Goal: Task Accomplishment & Management: Complete application form

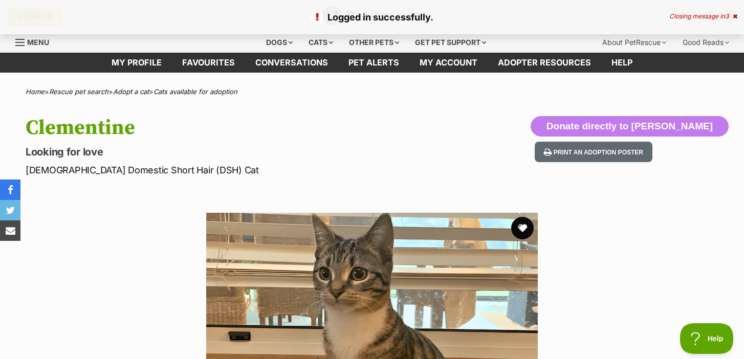
click at [523, 228] on button "favourite" at bounding box center [522, 228] width 23 height 23
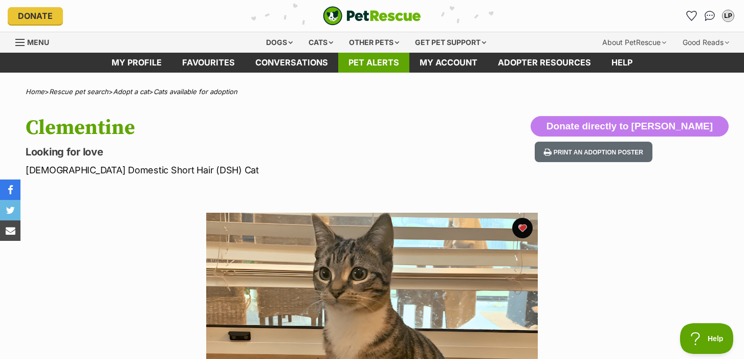
click at [383, 64] on link "Pet alerts" at bounding box center [373, 63] width 71 height 20
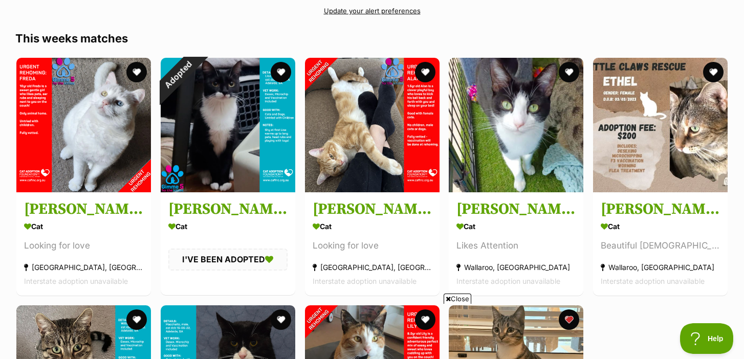
scroll to position [156, 0]
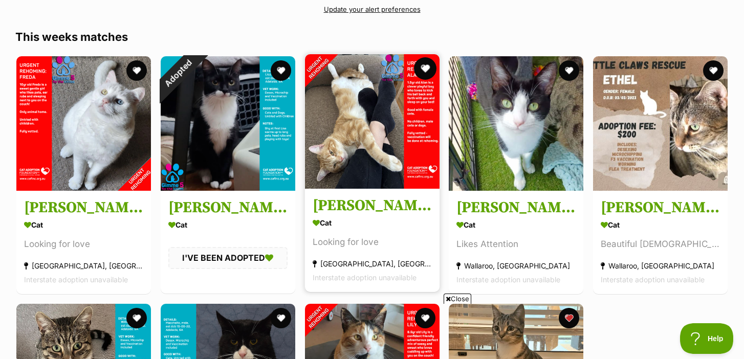
click at [427, 69] on button "favourite" at bounding box center [424, 68] width 23 height 23
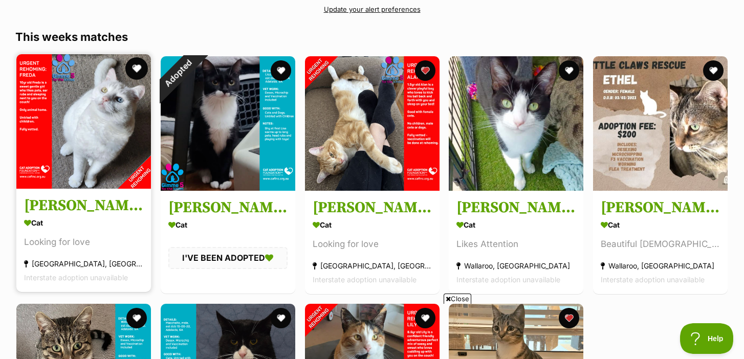
click at [139, 68] on button "favourite" at bounding box center [136, 68] width 23 height 23
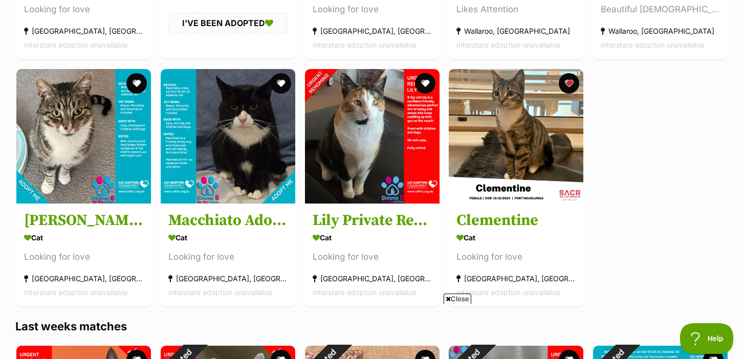
scroll to position [391, 0]
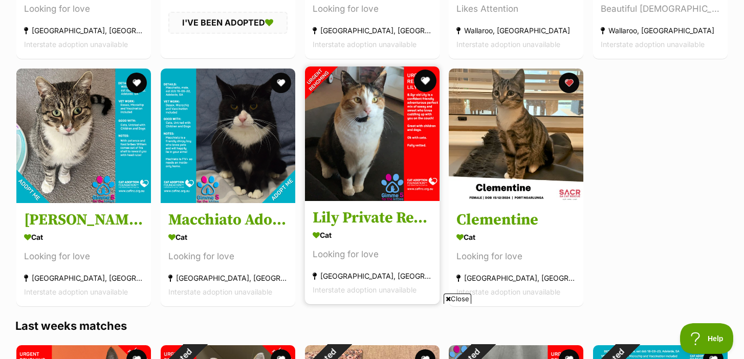
click at [424, 82] on button "favourite" at bounding box center [424, 81] width 23 height 23
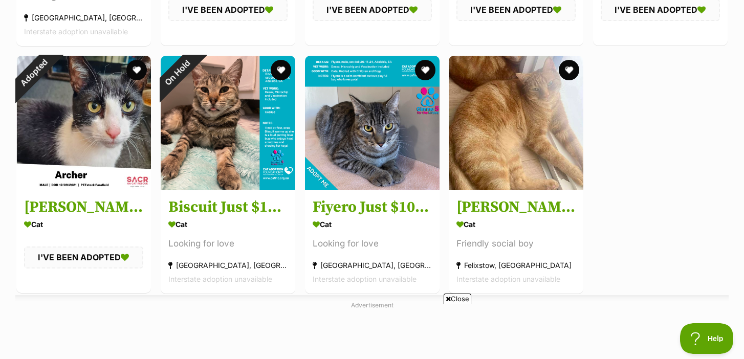
scroll to position [930, 0]
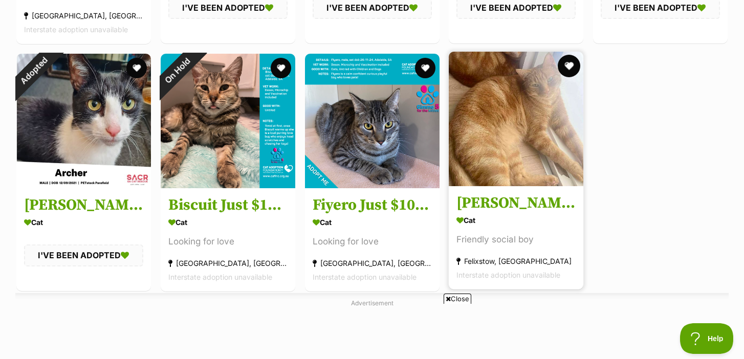
click at [569, 65] on button "favourite" at bounding box center [569, 66] width 23 height 23
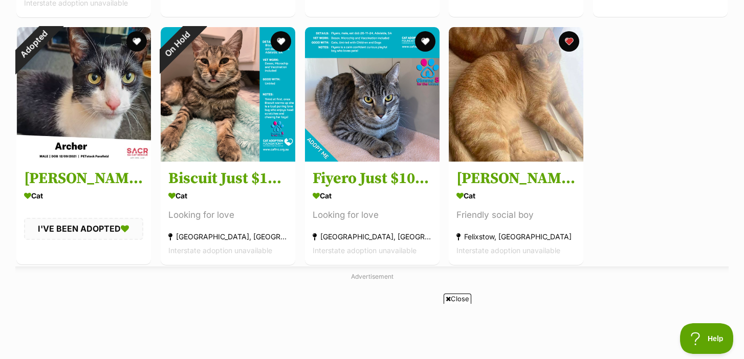
scroll to position [949, 0]
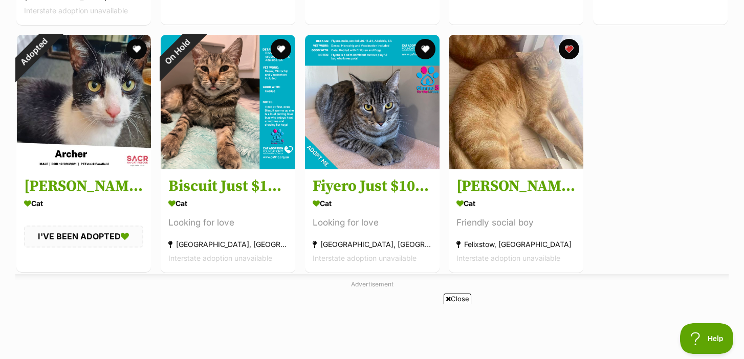
click at [452, 299] on span "Close" at bounding box center [458, 299] width 28 height 10
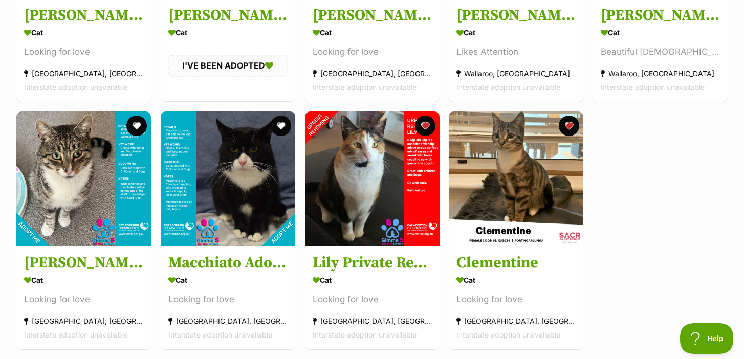
scroll to position [343, 0]
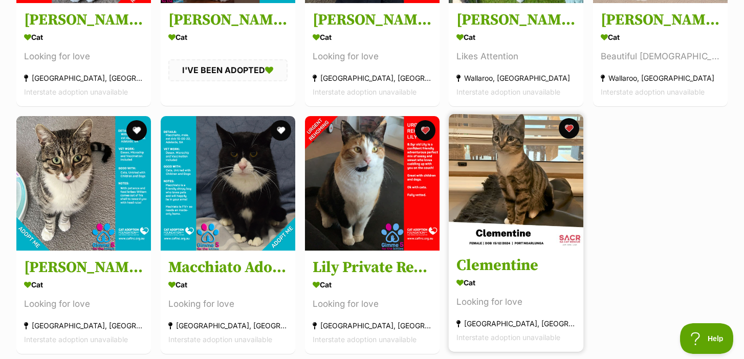
click at [544, 258] on h3 "Clementine" at bounding box center [515, 265] width 119 height 19
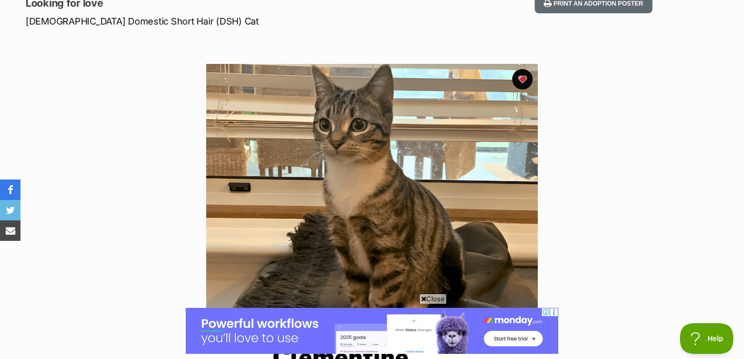
scroll to position [151, 0]
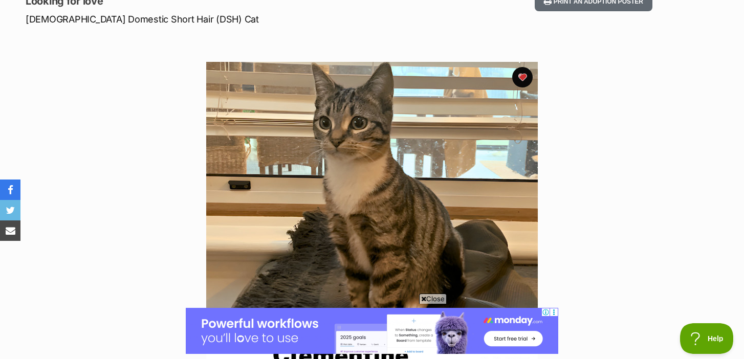
click at [433, 300] on span "Close" at bounding box center [433, 299] width 28 height 10
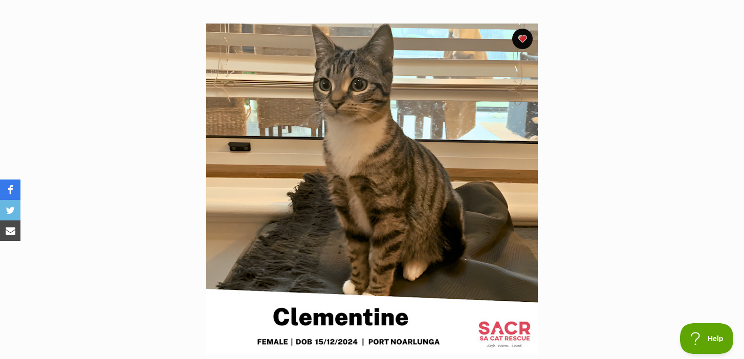
scroll to position [0, 0]
click at [564, 281] on section "Available 1 of 1 images Next Prev 1" at bounding box center [371, 181] width 583 height 347
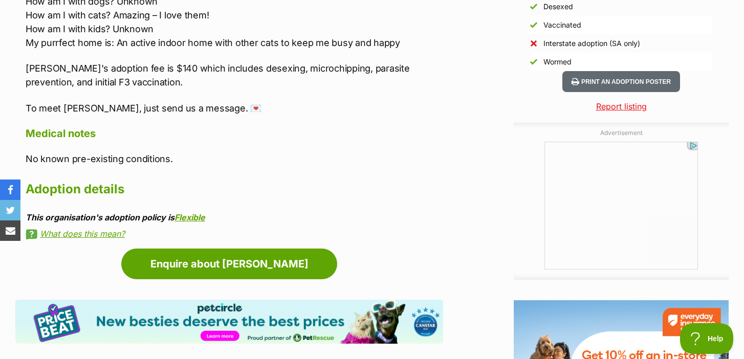
scroll to position [919, 0]
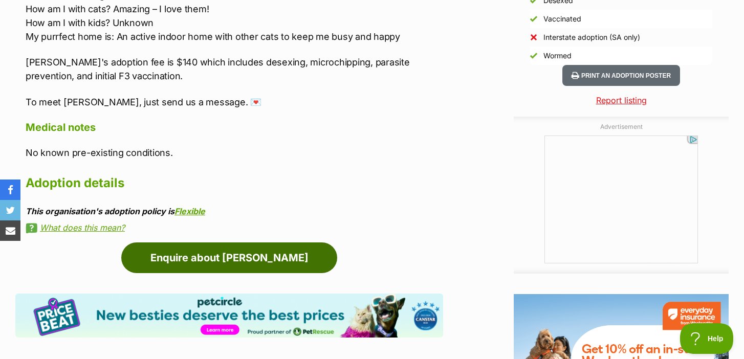
click at [270, 258] on link "Enquire about Clementine" at bounding box center [229, 258] width 216 height 31
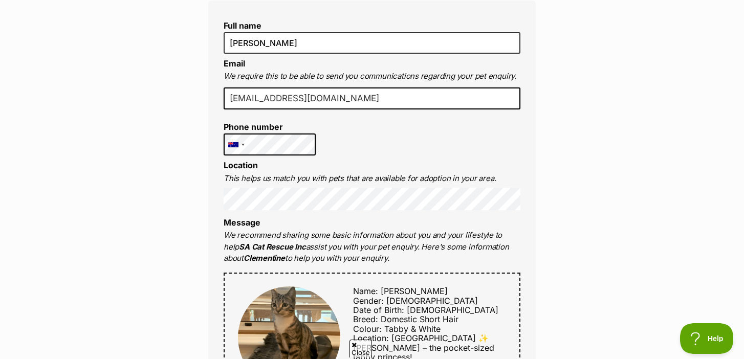
scroll to position [292, 0]
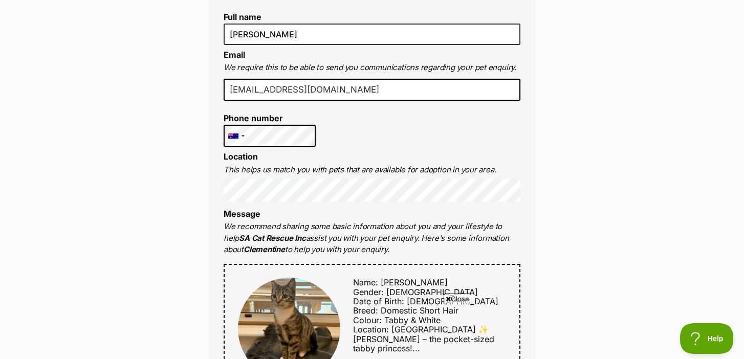
click at [519, 217] on li "Message We recommend sharing some basic information about you and your lifestyl…" at bounding box center [372, 232] width 297 height 47
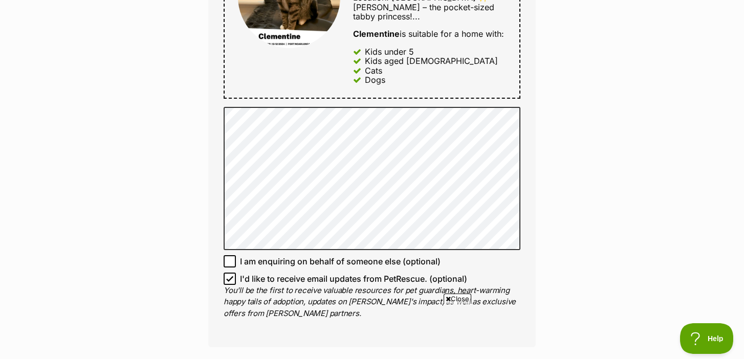
scroll to position [625, 0]
click at [603, 220] on div "Enquire about Clementine Want to increase your chances of a successful enquiry?…" at bounding box center [372, 151] width 744 height 1367
click at [428, 256] on span "I am enquiring on behalf of someone else (optional)" at bounding box center [340, 260] width 201 height 12
click at [236, 256] on input "I am enquiring on behalf of someone else (optional)" at bounding box center [230, 260] width 12 height 12
click at [428, 256] on span "I am enquiring on behalf of someone else (optional)" at bounding box center [340, 260] width 201 height 12
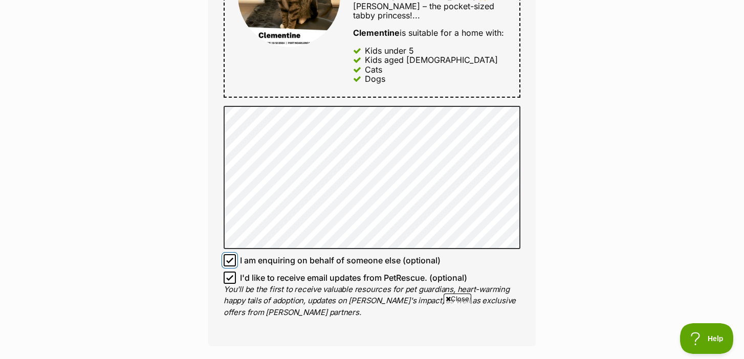
click at [236, 256] on input "I am enquiring on behalf of someone else (optional)" at bounding box center [230, 260] width 12 height 12
checkbox input "false"
click at [651, 264] on div "Enquire about Clementine Want to increase your chances of a successful enquiry?…" at bounding box center [372, 151] width 744 height 1367
click at [531, 209] on div "Full name Lily Prior Email We require this to be able to send you communication…" at bounding box center [371, 3] width 327 height 688
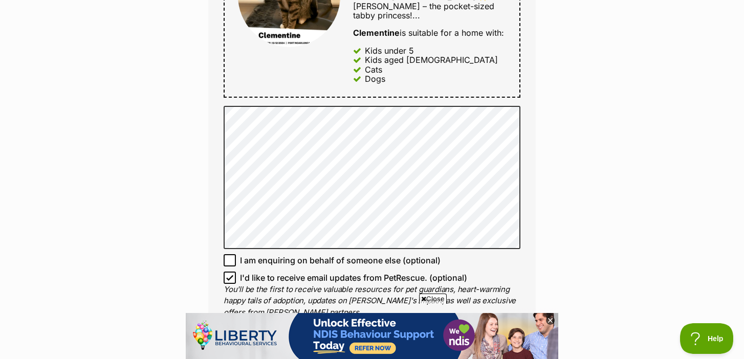
click at [562, 112] on div "Enquire about Clementine Want to increase your chances of a successful enquiry?…" at bounding box center [372, 151] width 744 height 1367
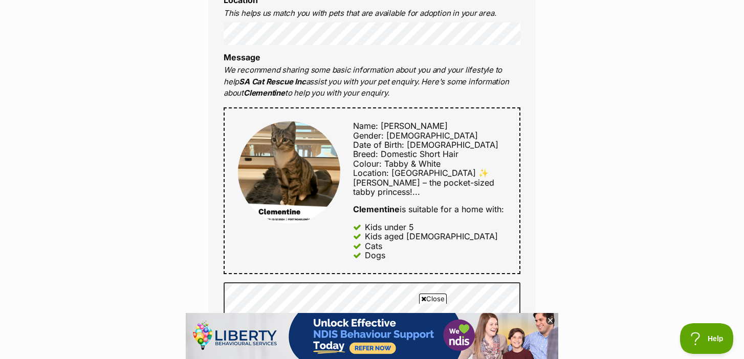
scroll to position [448, 0]
click at [438, 299] on span "Close" at bounding box center [433, 299] width 28 height 10
click at [561, 247] on div "Enquire about Clementine Want to increase your chances of a successful enquiry?…" at bounding box center [372, 328] width 744 height 1367
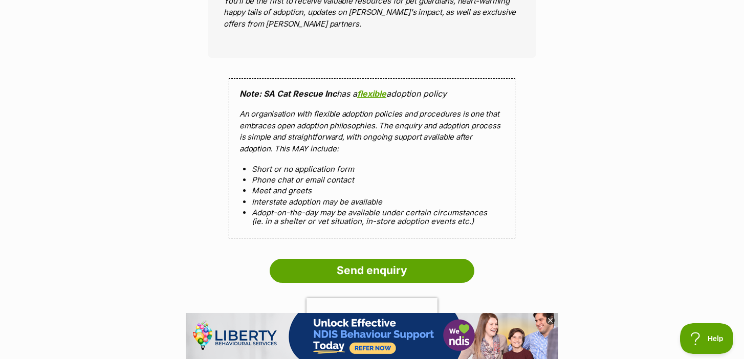
scroll to position [915, 0]
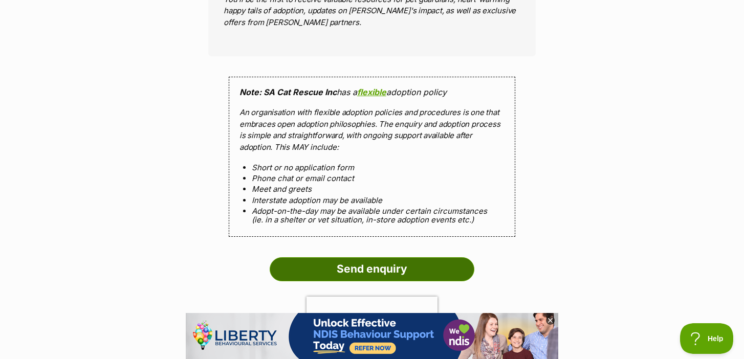
click at [393, 257] on input "Send enquiry" at bounding box center [372, 269] width 205 height 24
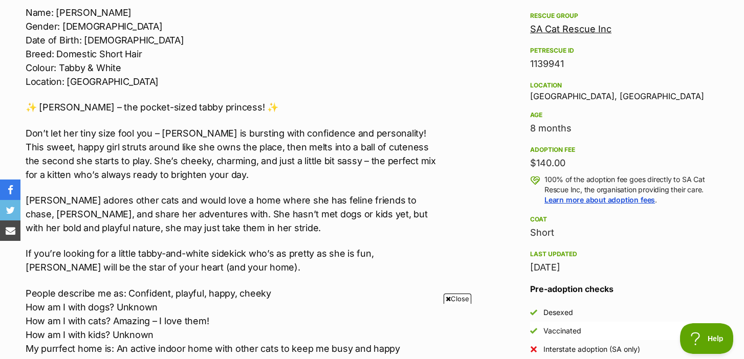
scroll to position [603, 0]
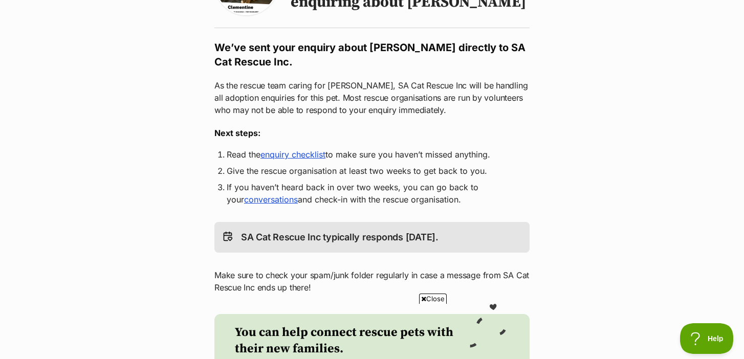
click at [501, 170] on li "Give the rescue organisation at least two weeks to get back to you." at bounding box center [372, 171] width 291 height 12
click at [524, 187] on ol "Read the enquiry checklist to make sure you haven’t missed anything. Give the r…" at bounding box center [371, 176] width 315 height 57
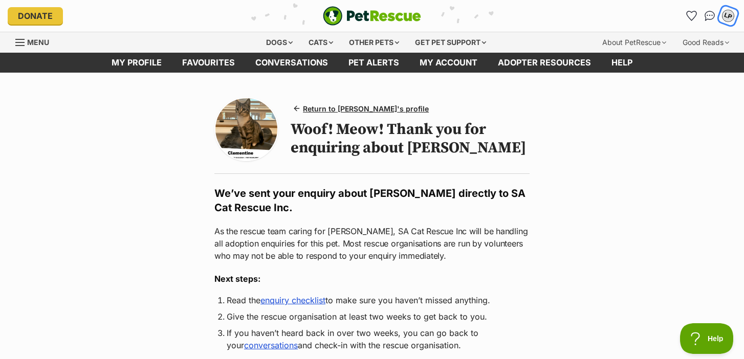
click at [726, 14] on div "LP" at bounding box center [728, 15] width 13 height 13
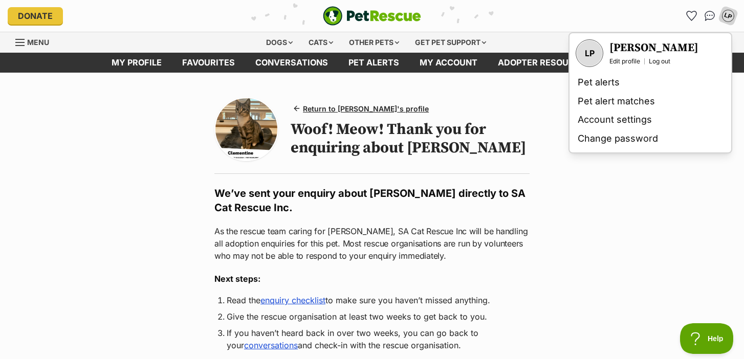
click at [502, 90] on main "Return to [PERSON_NAME]'s profile Woof! Meow! Thank you for enquiring about [PE…" at bounding box center [372, 363] width 744 height 580
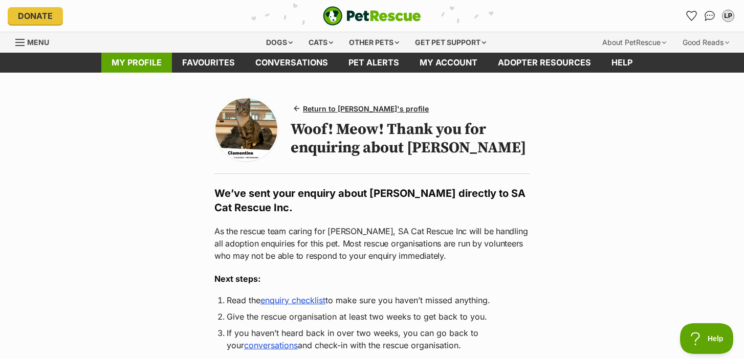
click at [152, 59] on link "My profile" at bounding box center [136, 63] width 71 height 20
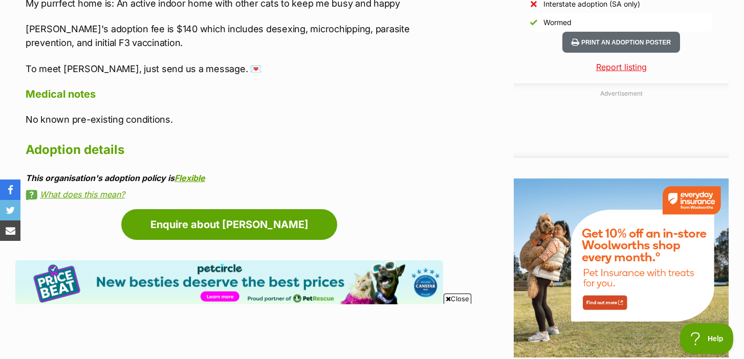
click at [88, 192] on link "What does this mean?" at bounding box center [235, 194] width 418 height 9
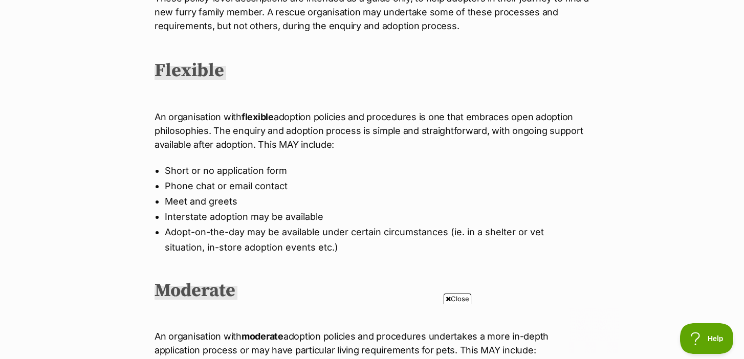
scroll to position [256, 0]
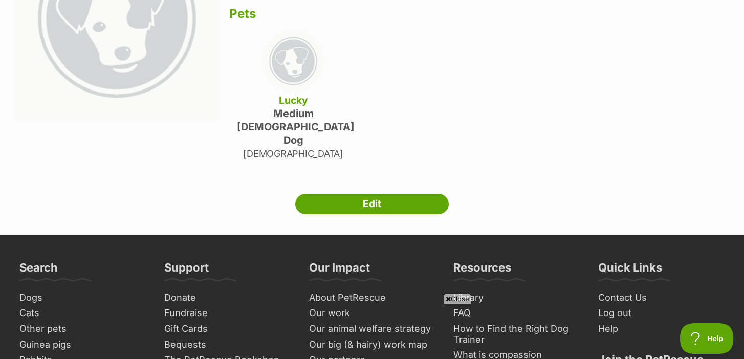
scroll to position [168, 0]
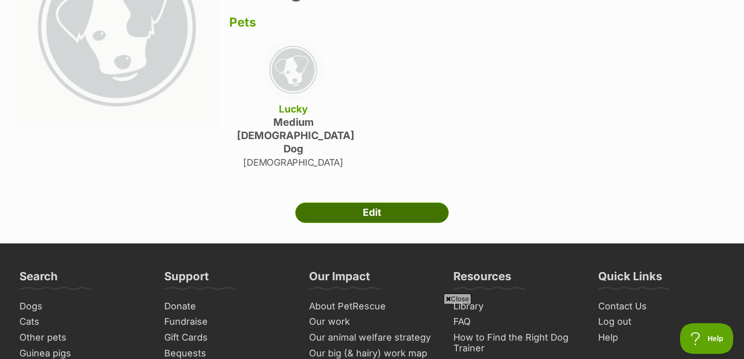
click at [373, 203] on link "Edit" at bounding box center [372, 213] width 154 height 20
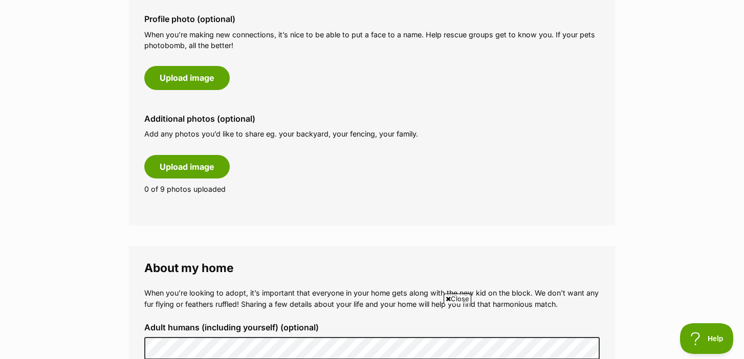
click at [277, 222] on fieldset "About me Phone number (optional) This is only shared with [PERSON_NAME] and the…" at bounding box center [372, 6] width 486 height 439
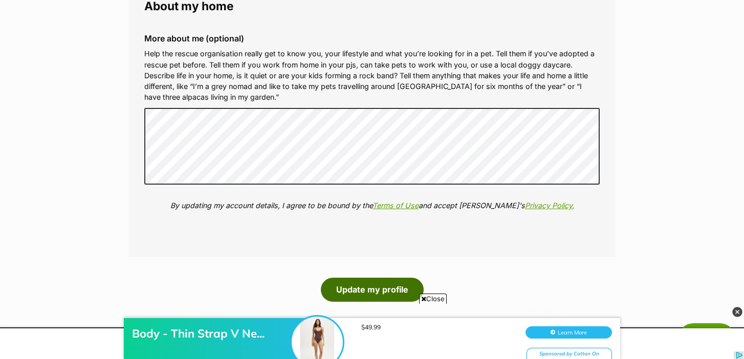
click at [381, 289] on button "Update my profile" at bounding box center [372, 290] width 103 height 24
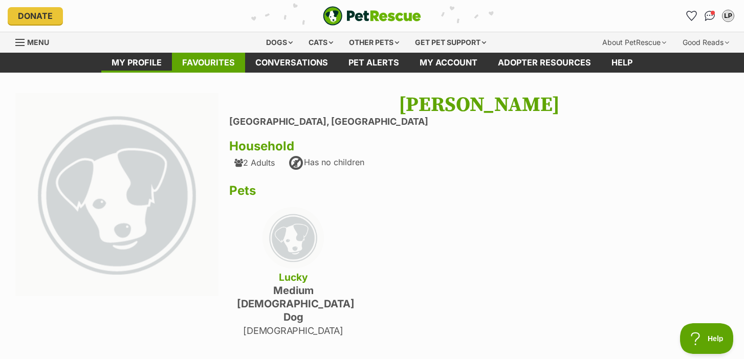
click at [233, 59] on link "Favourites" at bounding box center [208, 63] width 73 height 20
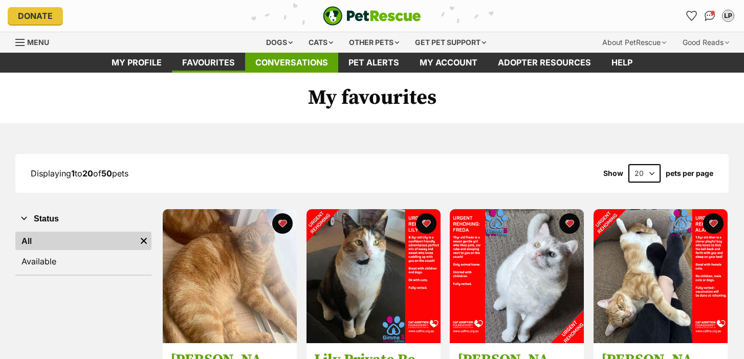
click at [307, 57] on link "Conversations" at bounding box center [291, 63] width 93 height 20
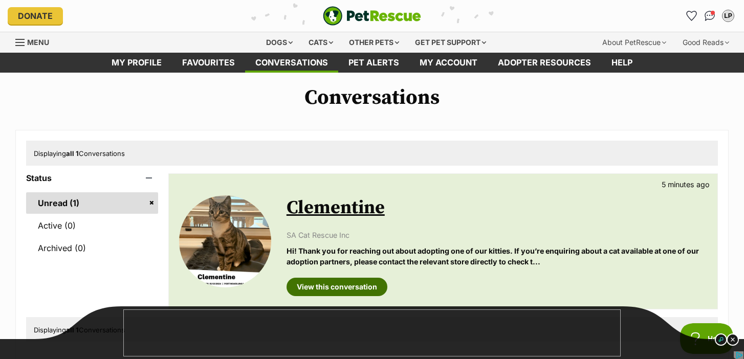
click at [313, 282] on link "View this conversation" at bounding box center [337, 287] width 101 height 18
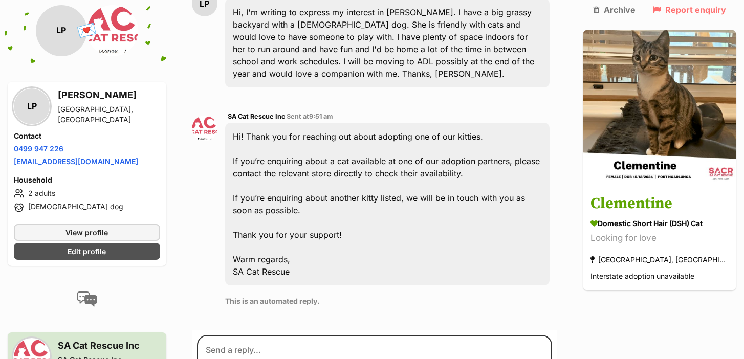
scroll to position [291, 0]
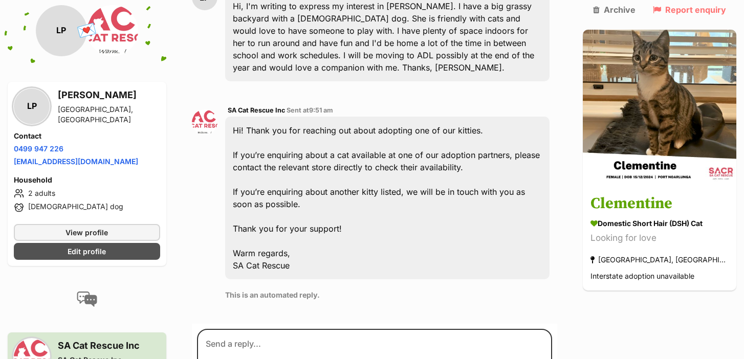
click at [433, 290] on p "This is an automated reply." at bounding box center [387, 295] width 324 height 11
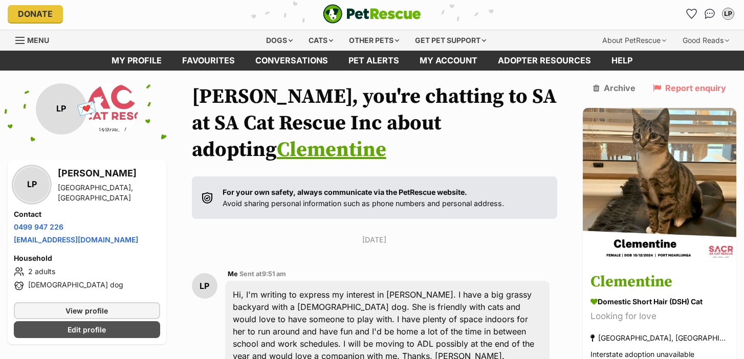
scroll to position [0, 0]
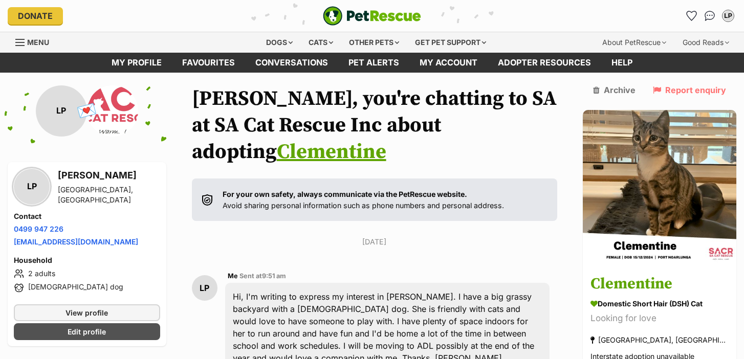
click at [471, 52] on div "Get pet support" at bounding box center [450, 42] width 85 height 20
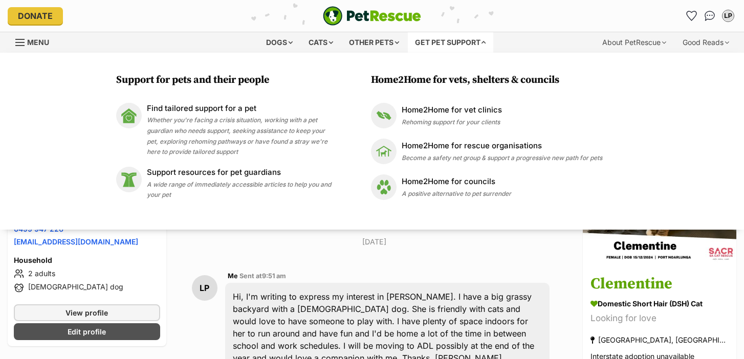
click at [468, 65] on div "Support for pets and their people Find tailored support for a pet Whether you'r…" at bounding box center [372, 141] width 744 height 177
click at [475, 43] on div "Get pet support" at bounding box center [450, 42] width 85 height 20
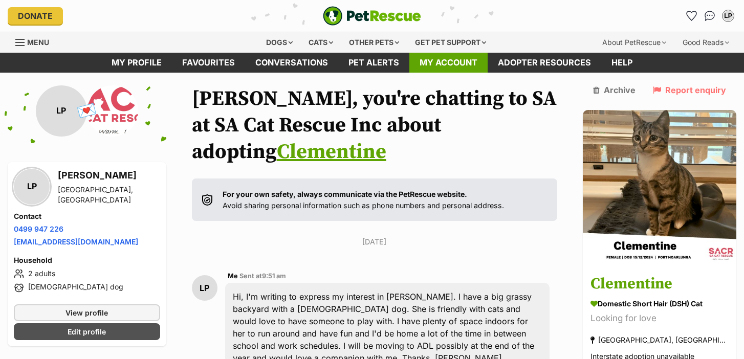
click at [467, 62] on link "My account" at bounding box center [448, 63] width 78 height 20
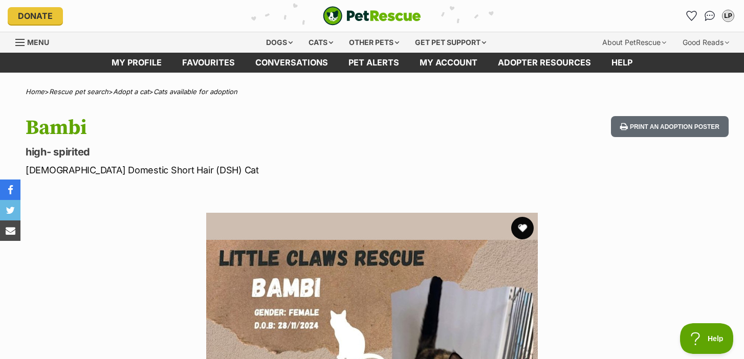
click at [517, 227] on button "favourite" at bounding box center [522, 228] width 23 height 23
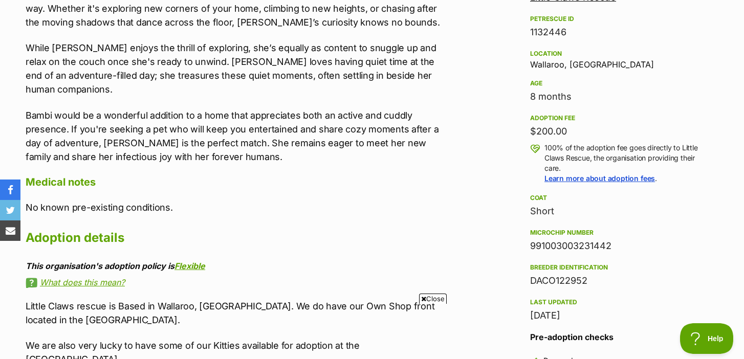
click at [439, 299] on span "Close" at bounding box center [433, 299] width 28 height 10
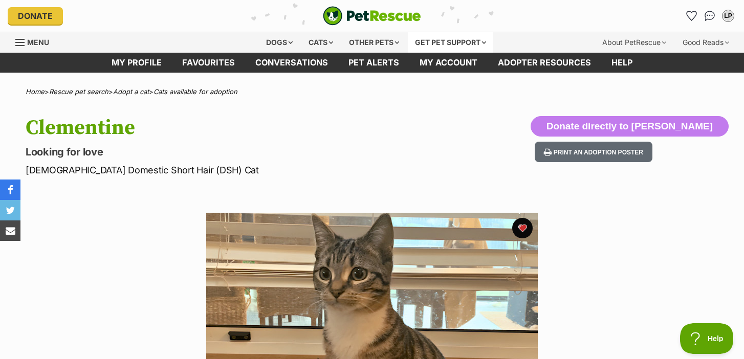
click at [424, 40] on div "Get pet support" at bounding box center [450, 42] width 85 height 20
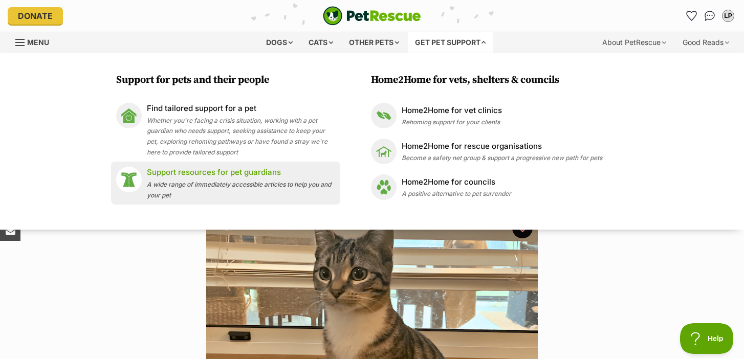
click at [255, 183] on span "A wide range of immediately accessible articles to help you and your pet" at bounding box center [239, 190] width 184 height 18
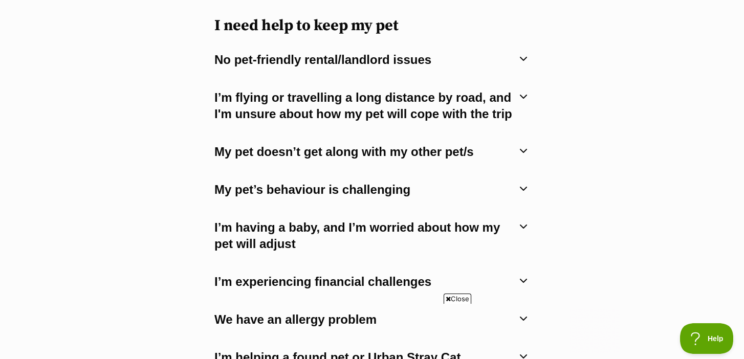
scroll to position [564, 0]
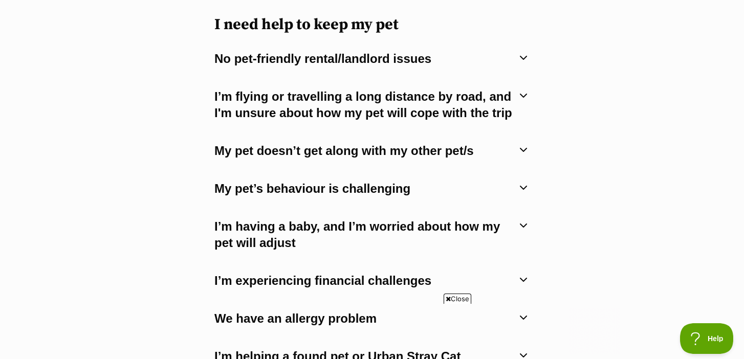
click at [460, 299] on span "Close" at bounding box center [458, 299] width 28 height 10
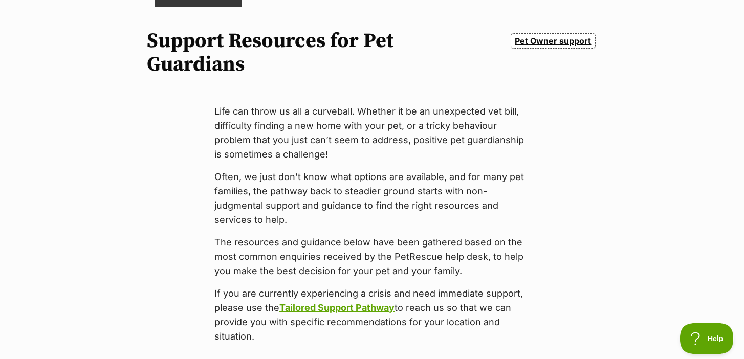
scroll to position [0, 0]
